Goal: Download file/media

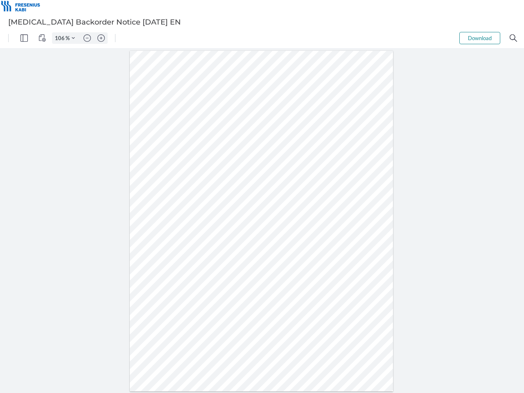
click at [24, 38] on img "Panel" at bounding box center [23, 37] width 7 height 7
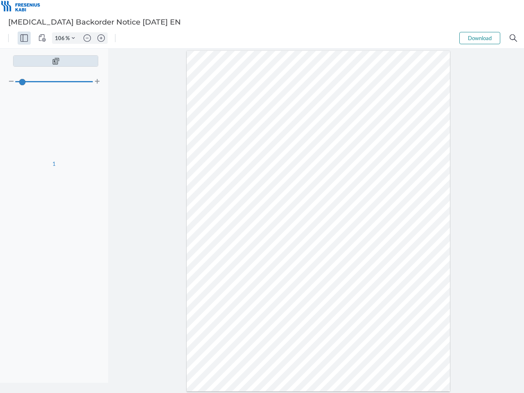
click at [42, 38] on img "View Controls" at bounding box center [41, 37] width 7 height 7
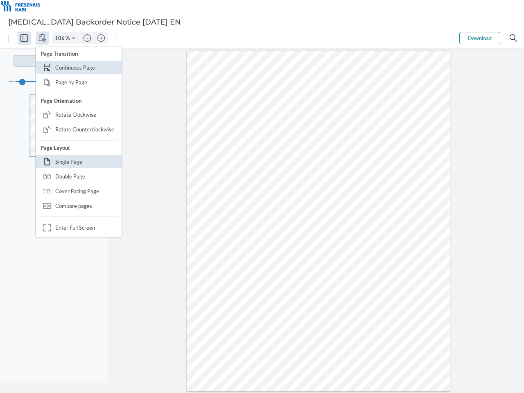
click at [61, 38] on input "106" at bounding box center [58, 37] width 13 height 7
click at [73, 38] on img "Zoom Controls" at bounding box center [73, 37] width 3 height 3
click at [87, 38] on img "Zoom out" at bounding box center [87, 37] width 7 height 7
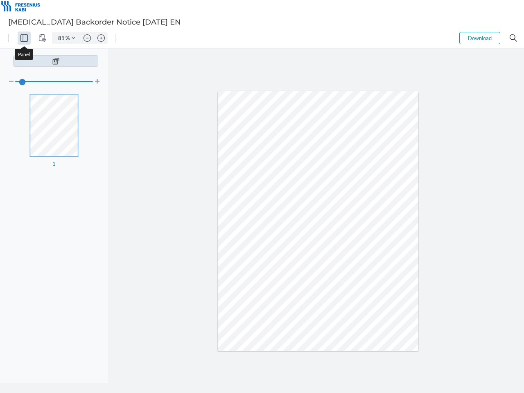
click at [101, 38] on img "Zoom in" at bounding box center [100, 37] width 7 height 7
type input "106"
click at [480, 38] on button "Download" at bounding box center [479, 38] width 41 height 12
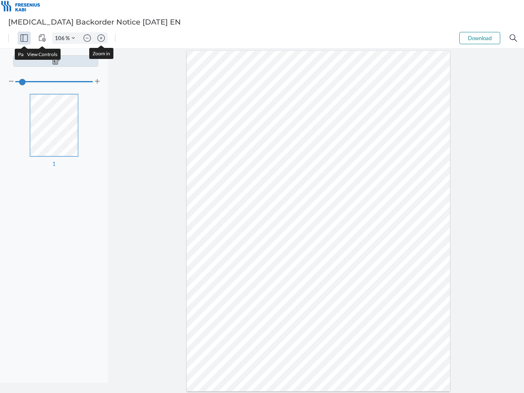
click at [513, 38] on img "Search" at bounding box center [513, 37] width 7 height 7
